Goal: Connect with others: Connect with others

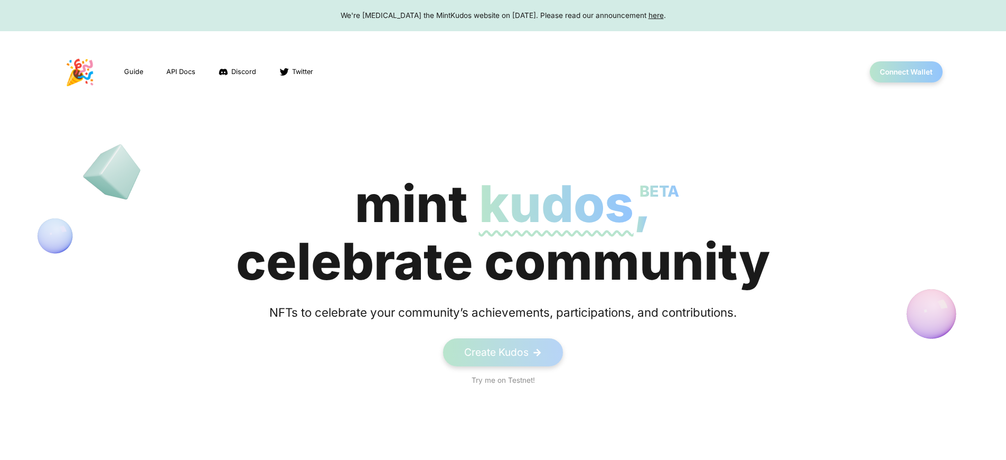
click at [503, 232] on div "mint kudos BETA , celebrate community" at bounding box center [503, 232] width 534 height 115
click at [906, 72] on button "Connect Wallet" at bounding box center [907, 72] width 76 height 22
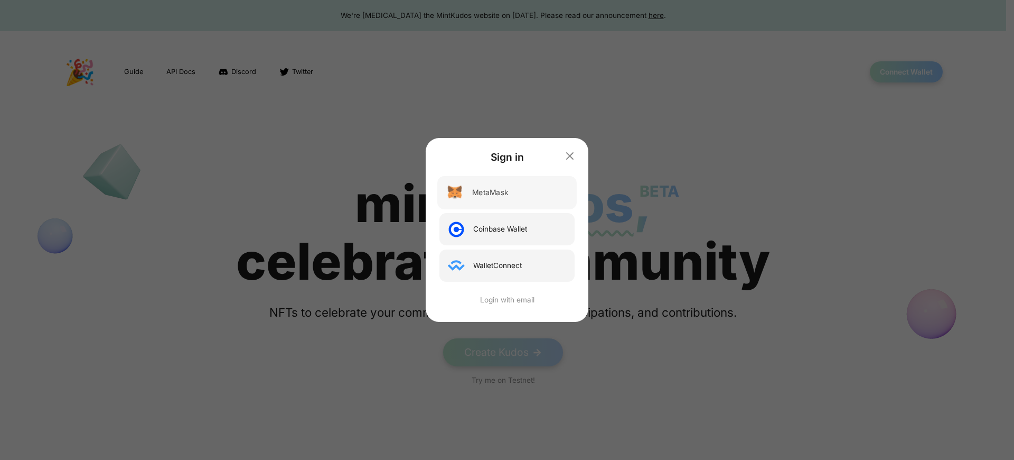
click at [490, 192] on div "MetaMask" at bounding box center [490, 192] width 36 height 11
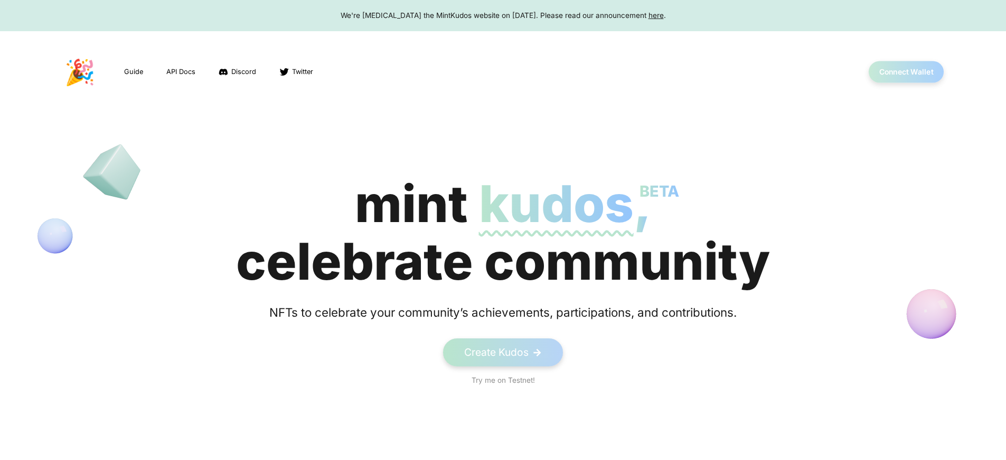
click at [906, 72] on button "Connect Wallet" at bounding box center [907, 72] width 76 height 22
click at [503, 15] on div "We're sunsetting the MintKudos website on August 5th, 2023. Please read our ann…" at bounding box center [503, 15] width 986 height 11
click at [906, 72] on button "Connect Wallet" at bounding box center [907, 72] width 76 height 22
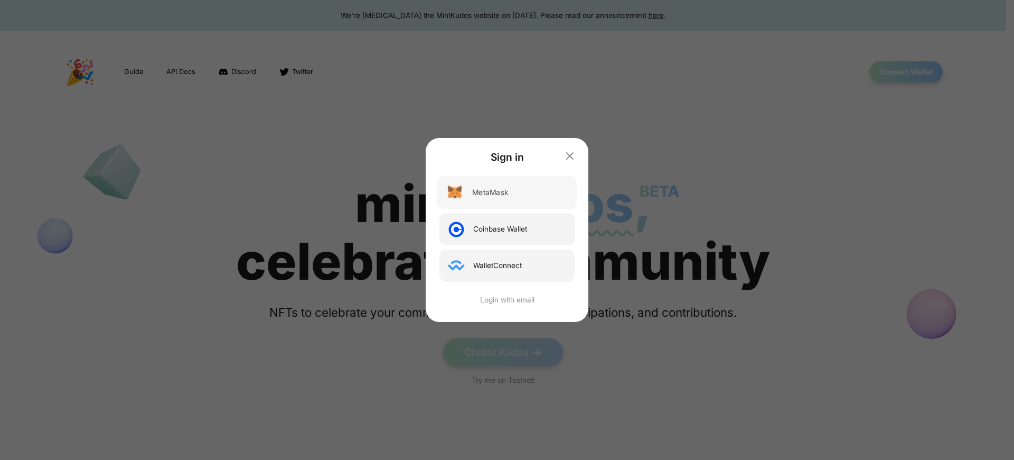
click at [490, 192] on div "MetaMask" at bounding box center [490, 192] width 36 height 11
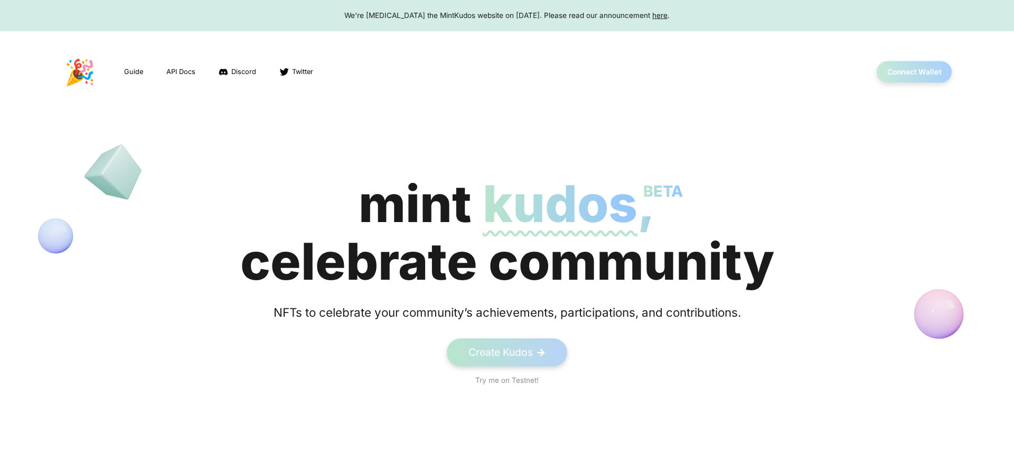
click at [906, 72] on button "Connect Wallet" at bounding box center [915, 72] width 76 height 22
click at [906, 72] on button "Connect Wallet" at bounding box center [907, 72] width 76 height 22
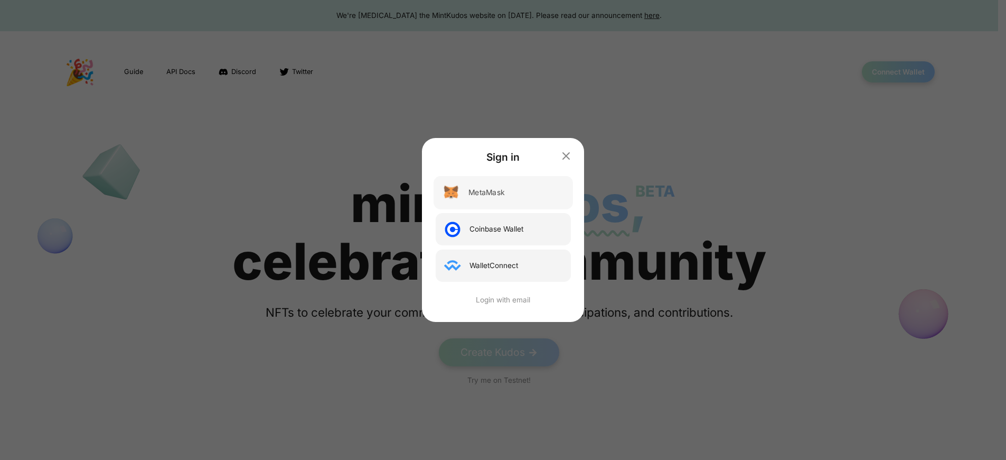
click at [490, 192] on div "MetaMask" at bounding box center [487, 192] width 36 height 11
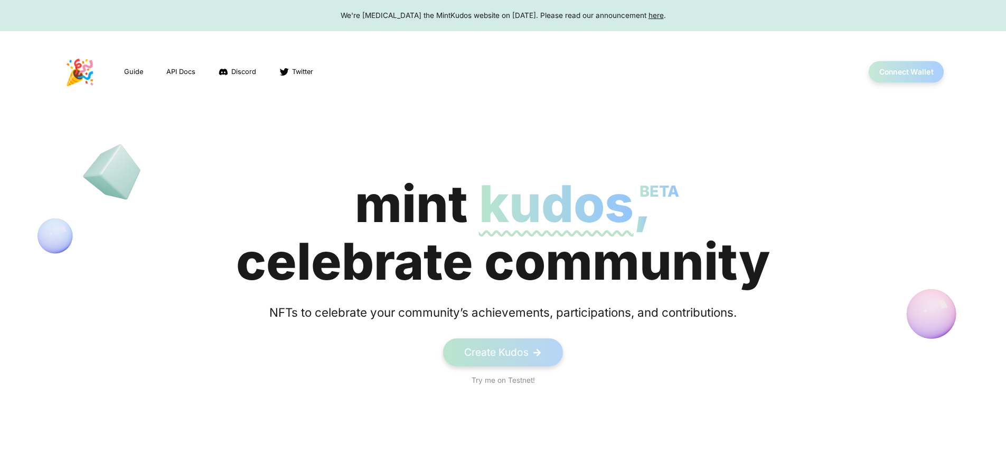
click at [906, 72] on button "Connect Wallet" at bounding box center [907, 72] width 76 height 22
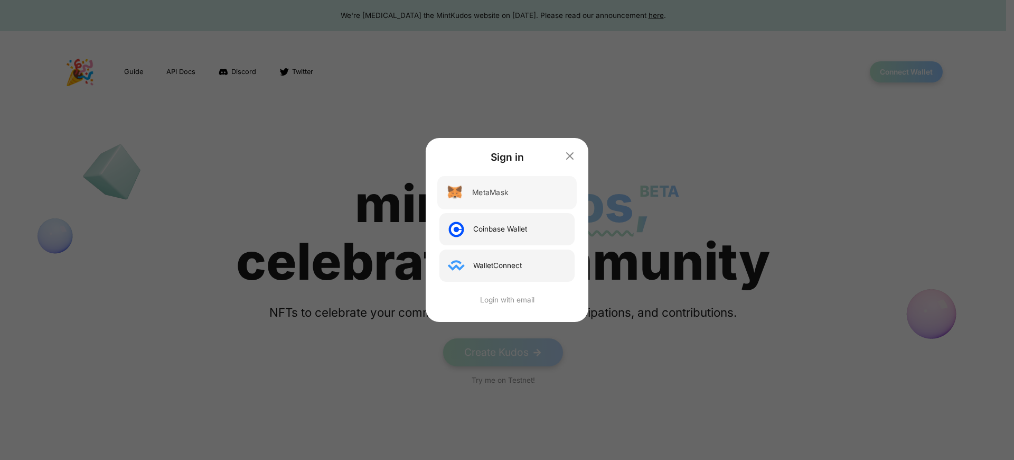
click at [490, 192] on div "MetaMask" at bounding box center [490, 192] width 36 height 11
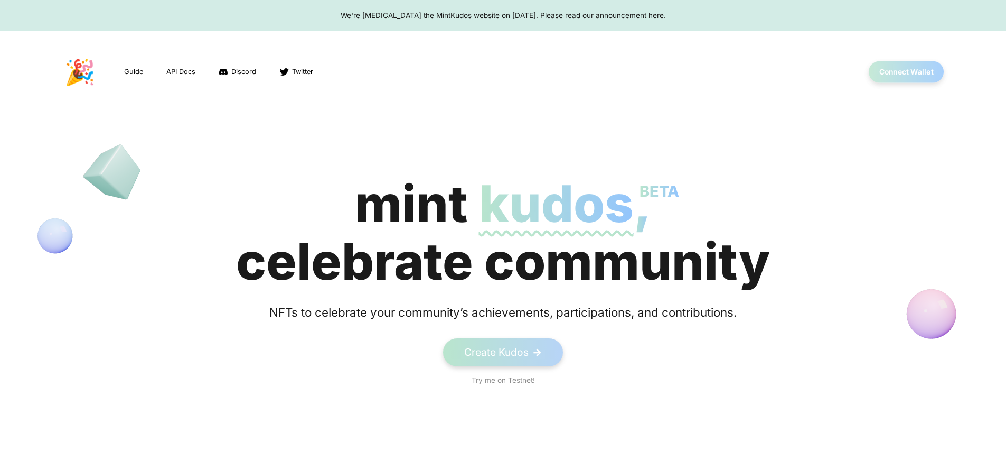
click at [906, 72] on button "Connect Wallet" at bounding box center [907, 72] width 76 height 22
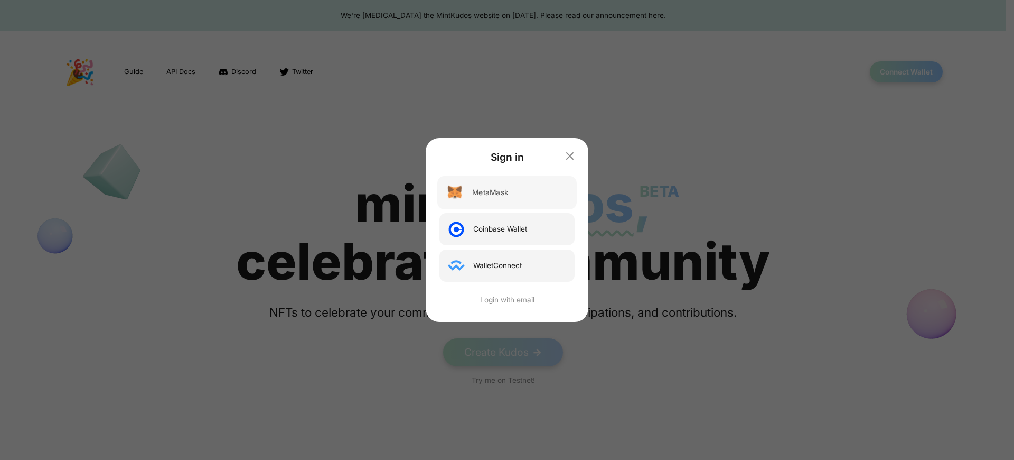
click at [490, 192] on div "MetaMask" at bounding box center [490, 192] width 36 height 11
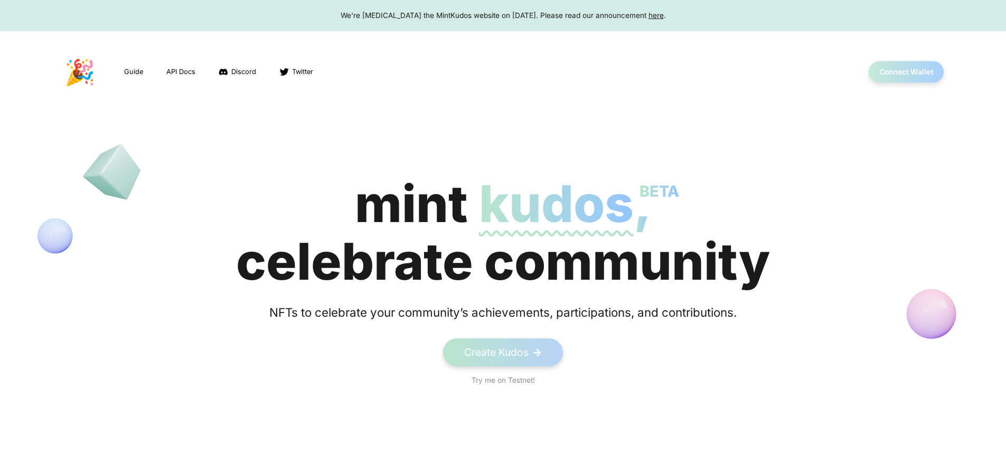
click at [906, 72] on button "Connect Wallet" at bounding box center [907, 72] width 76 height 22
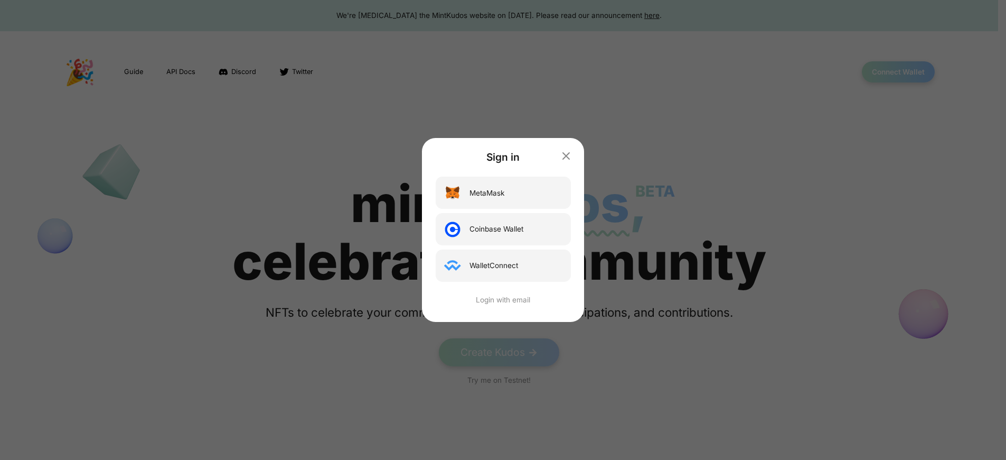
click at [906, 72] on div "Sign in MetaMask Coinbase Wallet WalletConnect Login with email" at bounding box center [503, 230] width 1006 height 460
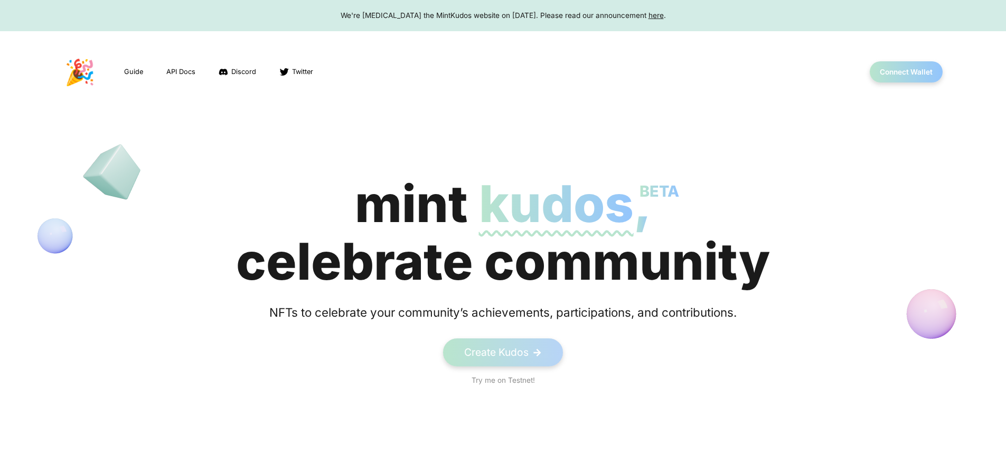
click at [503, 232] on div "mint kudos BETA , celebrate community" at bounding box center [503, 232] width 534 height 115
click at [906, 72] on button "Connect Wallet" at bounding box center [907, 72] width 76 height 22
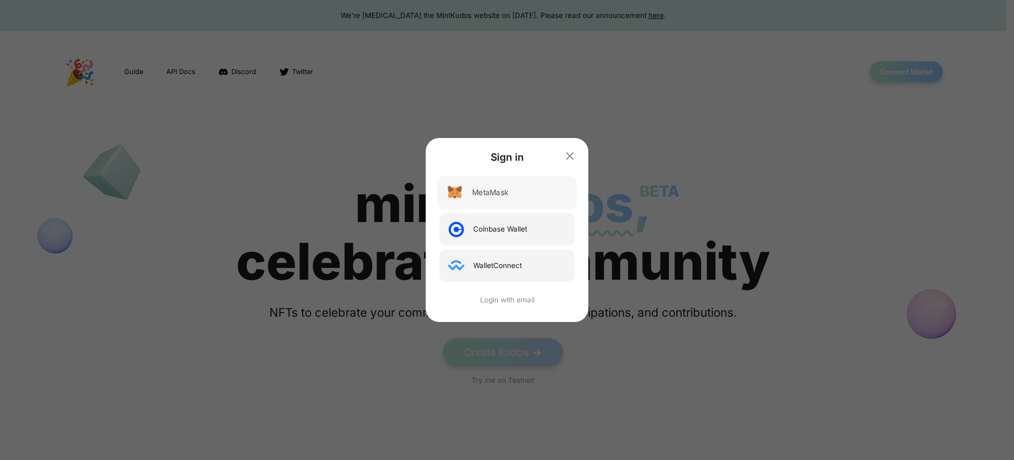
click at [490, 192] on div "MetaMask" at bounding box center [490, 192] width 36 height 11
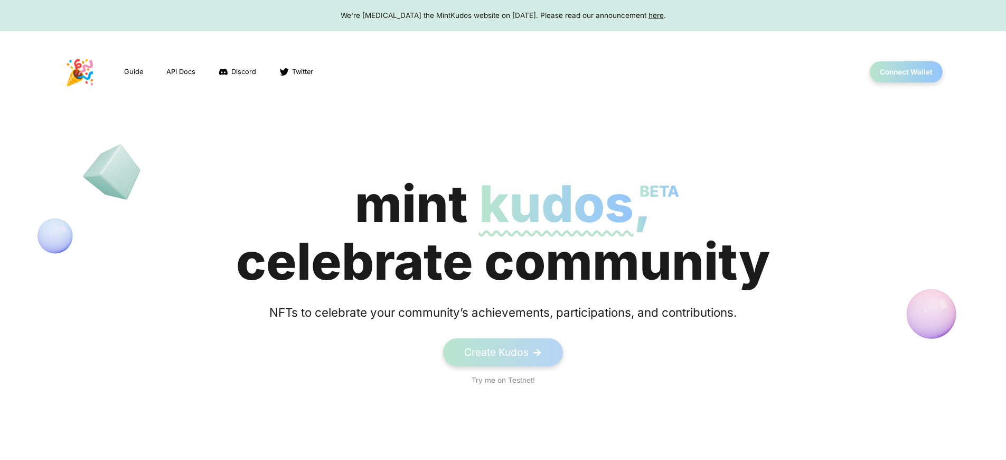
click at [503, 15] on div "We're [MEDICAL_DATA] the MintKudos website on [DATE]. Please read our announcem…" at bounding box center [503, 15] width 986 height 11
click at [906, 72] on button "Connect Wallet" at bounding box center [907, 72] width 76 height 22
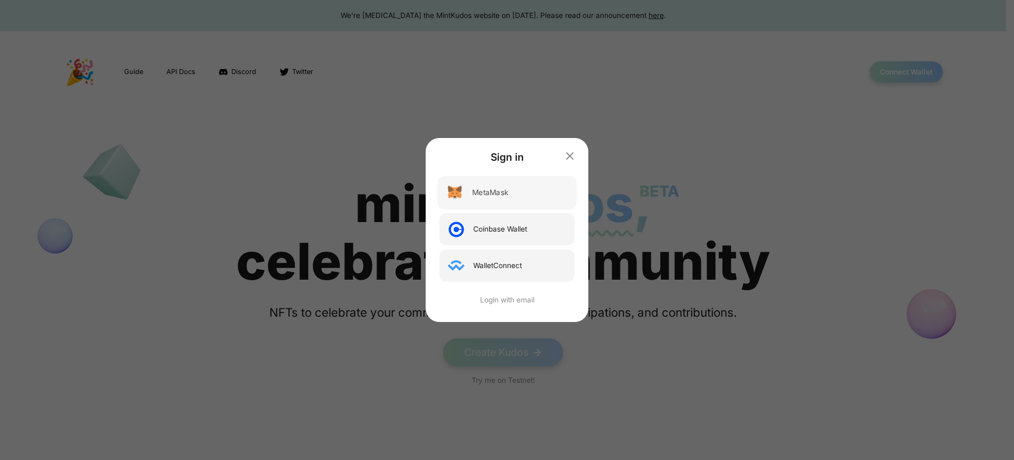
click at [490, 192] on div "MetaMask" at bounding box center [490, 192] width 36 height 11
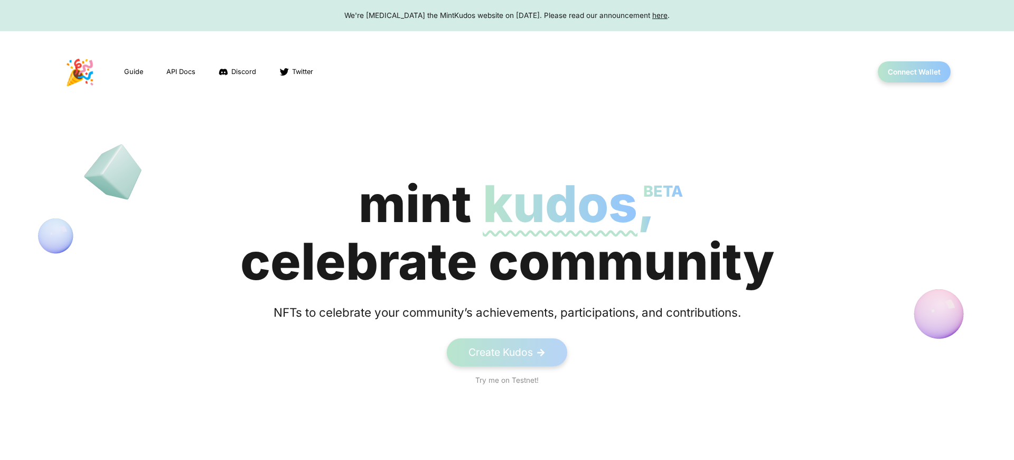
click at [503, 15] on div "We're sunsetting the MintKudos website on August 5th, 2023. Please read our ann…" at bounding box center [507, 15] width 994 height 11
click at [503, 232] on div "mint kudos BETA , celebrate community" at bounding box center [503, 232] width 534 height 115
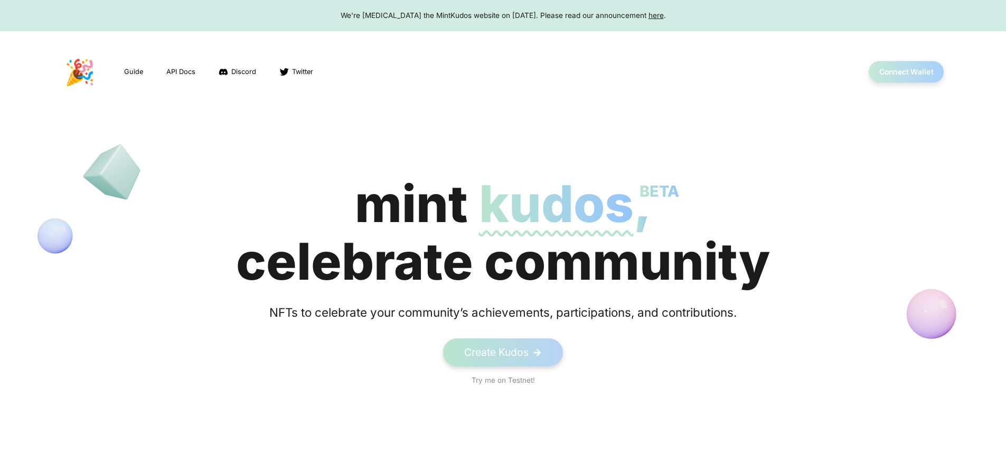
click at [906, 72] on button "Connect Wallet" at bounding box center [907, 72] width 76 height 22
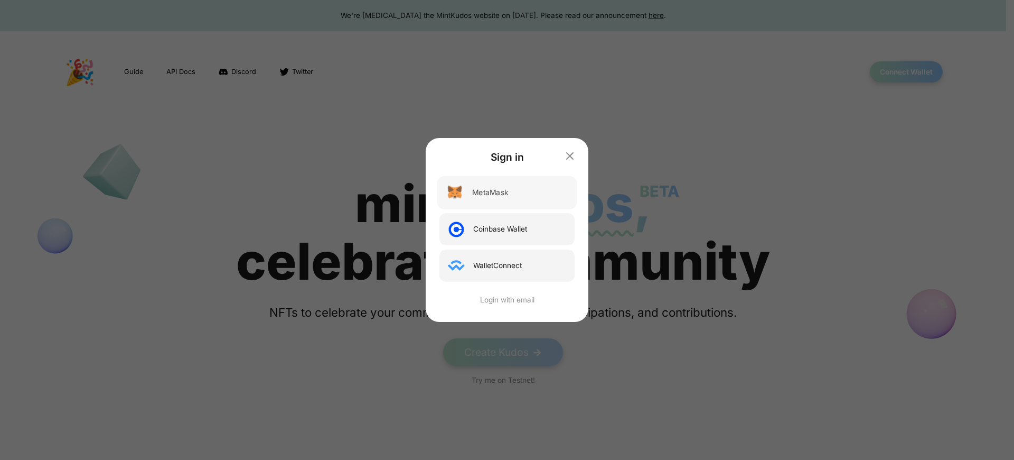
click at [490, 192] on div "MetaMask" at bounding box center [490, 192] width 36 height 11
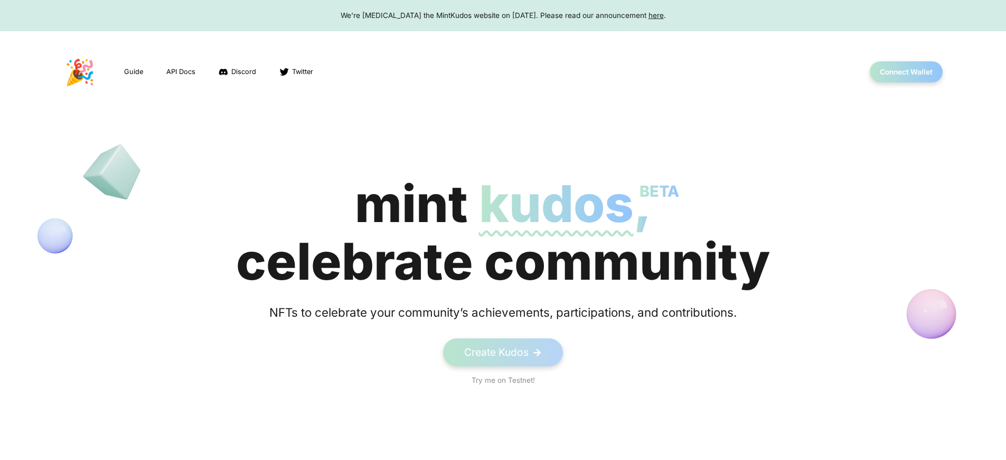
click at [503, 232] on div "mint kudos BETA , celebrate community" at bounding box center [503, 232] width 534 height 115
click at [906, 72] on button "Connect Wallet" at bounding box center [907, 72] width 76 height 22
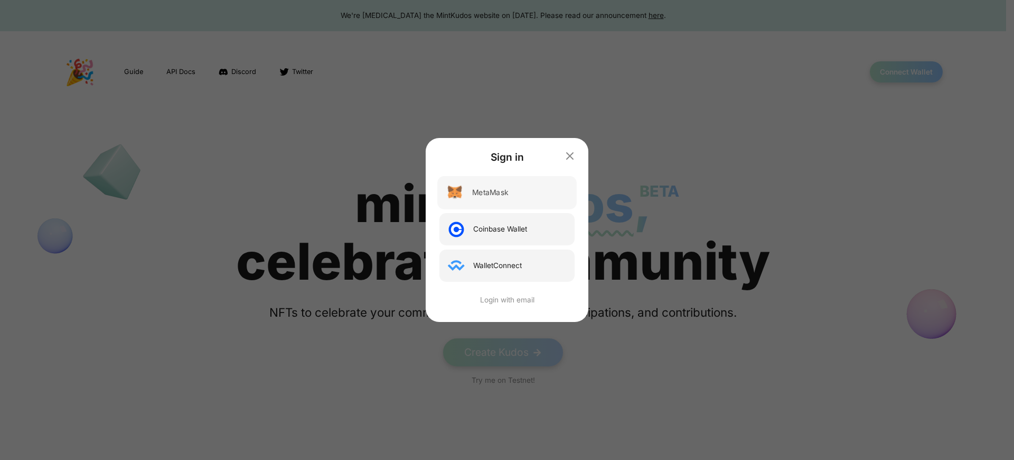
click at [490, 192] on div "MetaMask" at bounding box center [490, 192] width 36 height 11
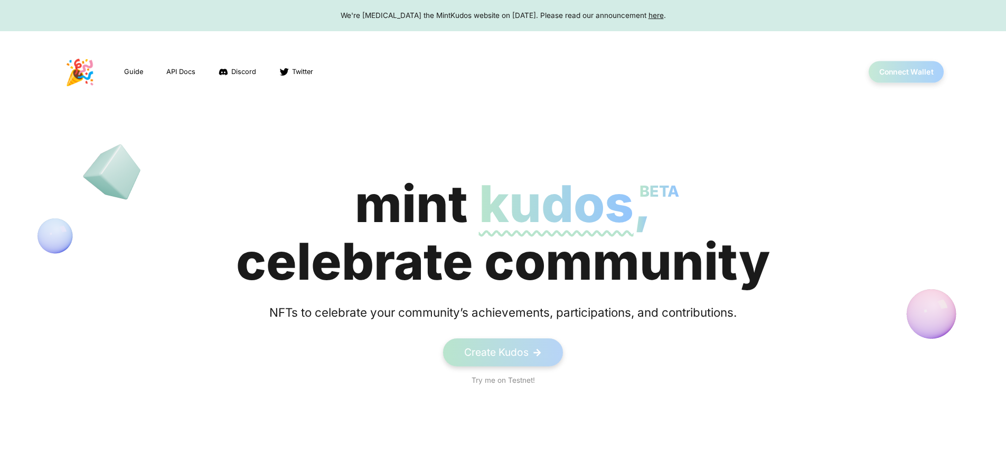
click at [906, 72] on button "Connect Wallet" at bounding box center [907, 72] width 76 height 22
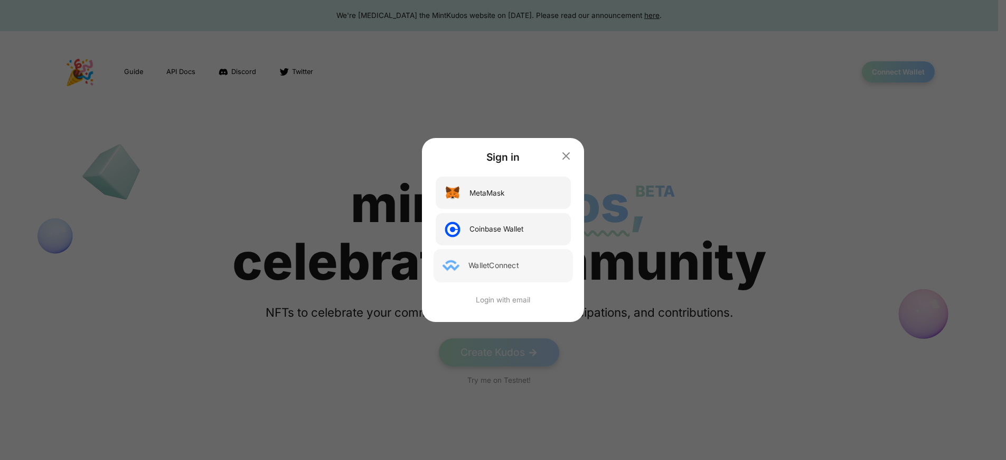
click at [496, 265] on div "WalletConnect" at bounding box center [494, 265] width 50 height 11
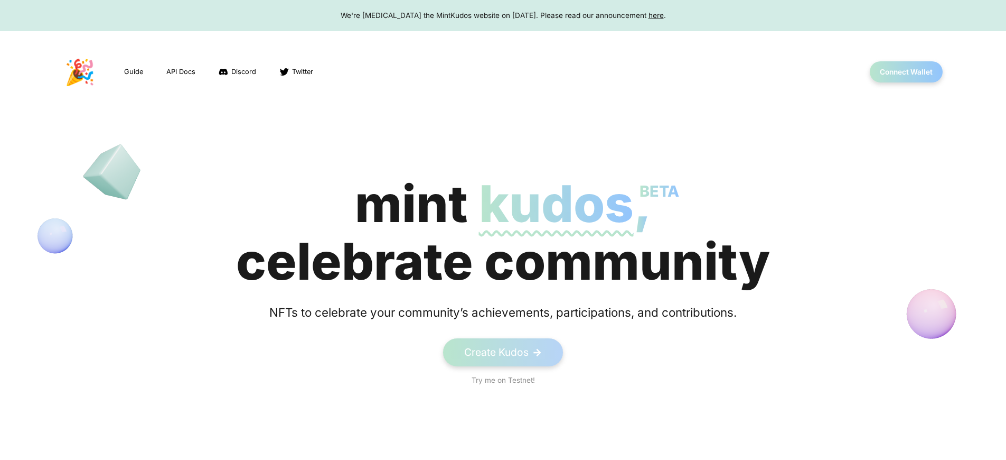
click at [503, 15] on div "We're [MEDICAL_DATA] the MintKudos website on [DATE]. Please read our announcem…" at bounding box center [503, 15] width 986 height 11
click at [906, 72] on button "Connect Wallet" at bounding box center [907, 72] width 76 height 22
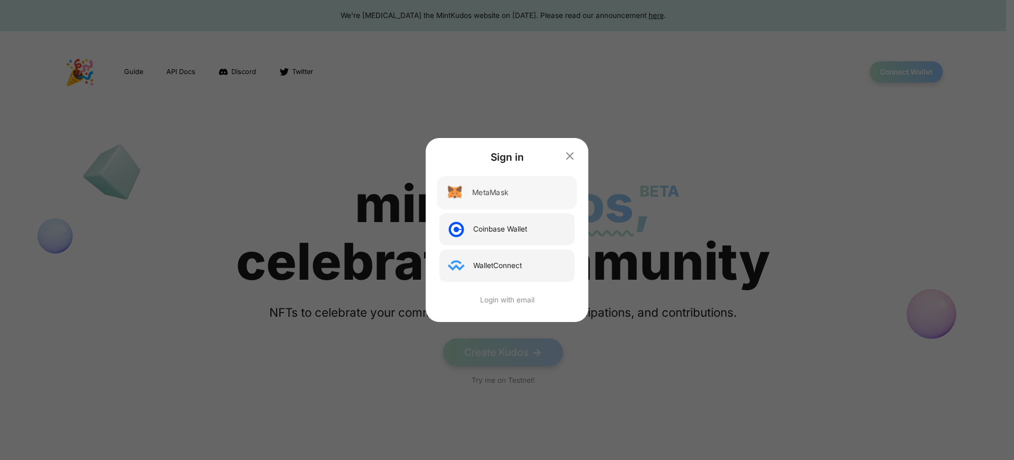
click at [490, 192] on div "MetaMask" at bounding box center [490, 192] width 36 height 11
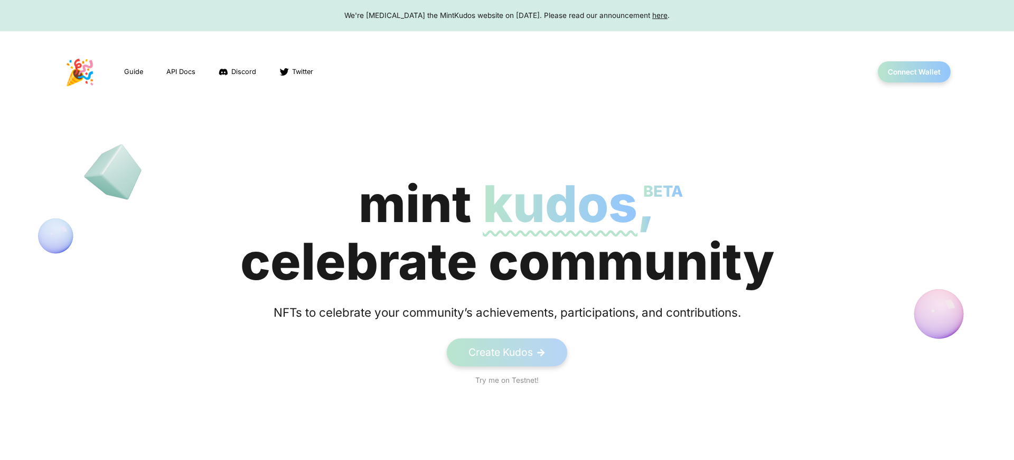
click at [503, 232] on div "mint kudos BETA , celebrate community" at bounding box center [507, 232] width 534 height 115
